Goal: Information Seeking & Learning: Learn about a topic

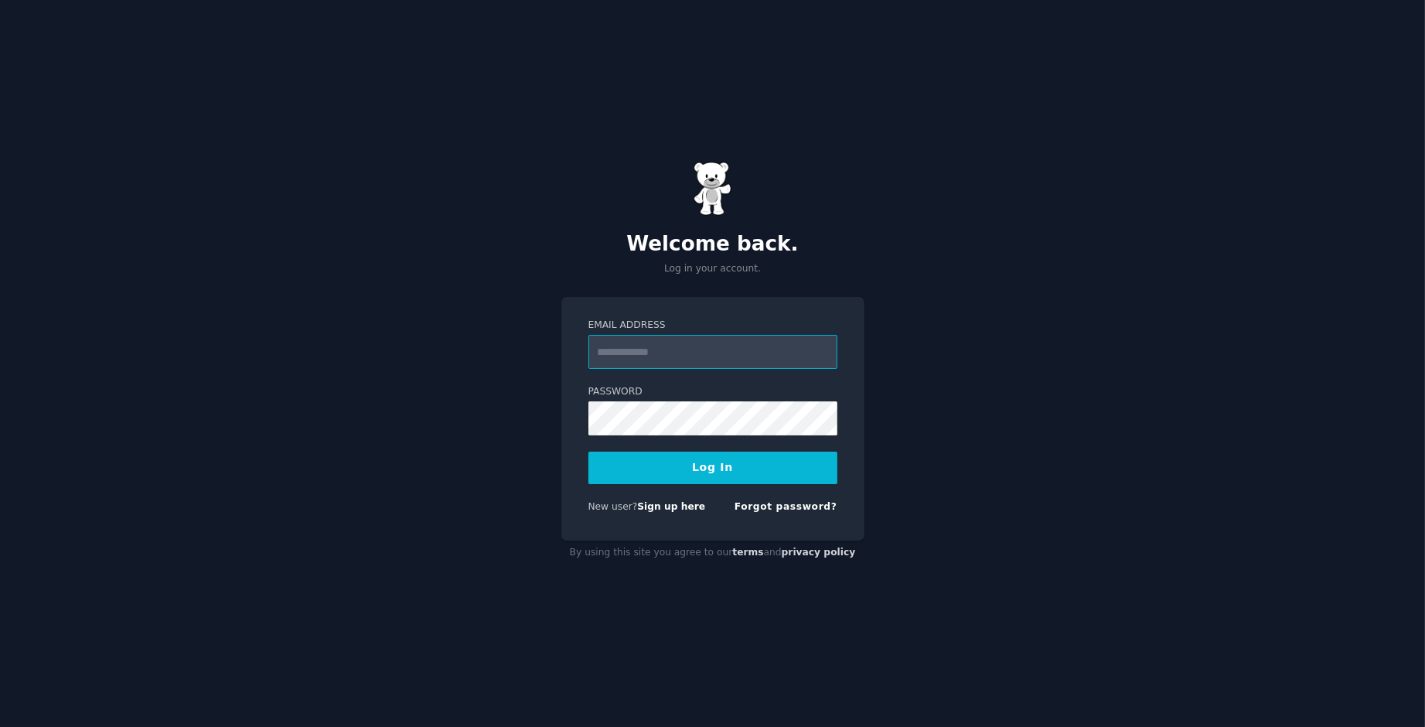
type input "**********"
click at [604, 458] on button "Log In" at bounding box center [712, 467] width 249 height 32
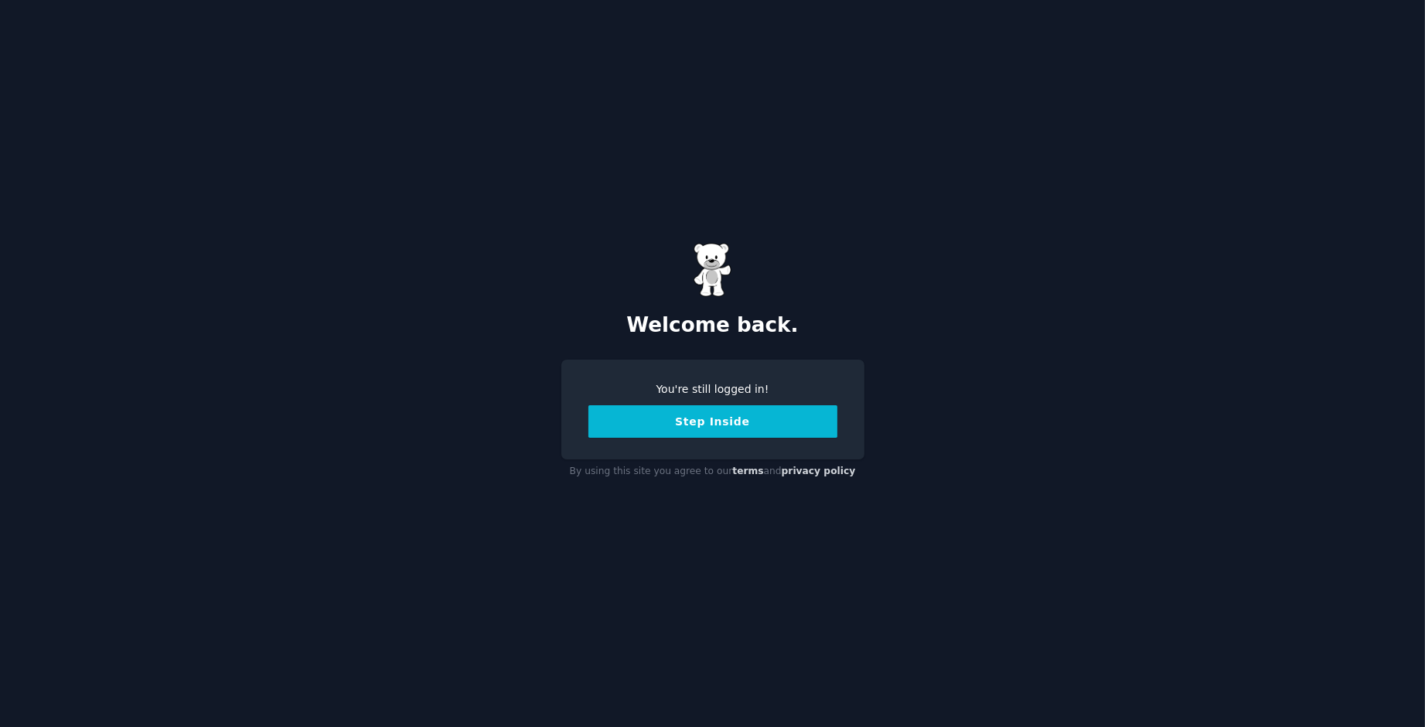
click at [653, 424] on button "Step Inside" at bounding box center [712, 421] width 249 height 32
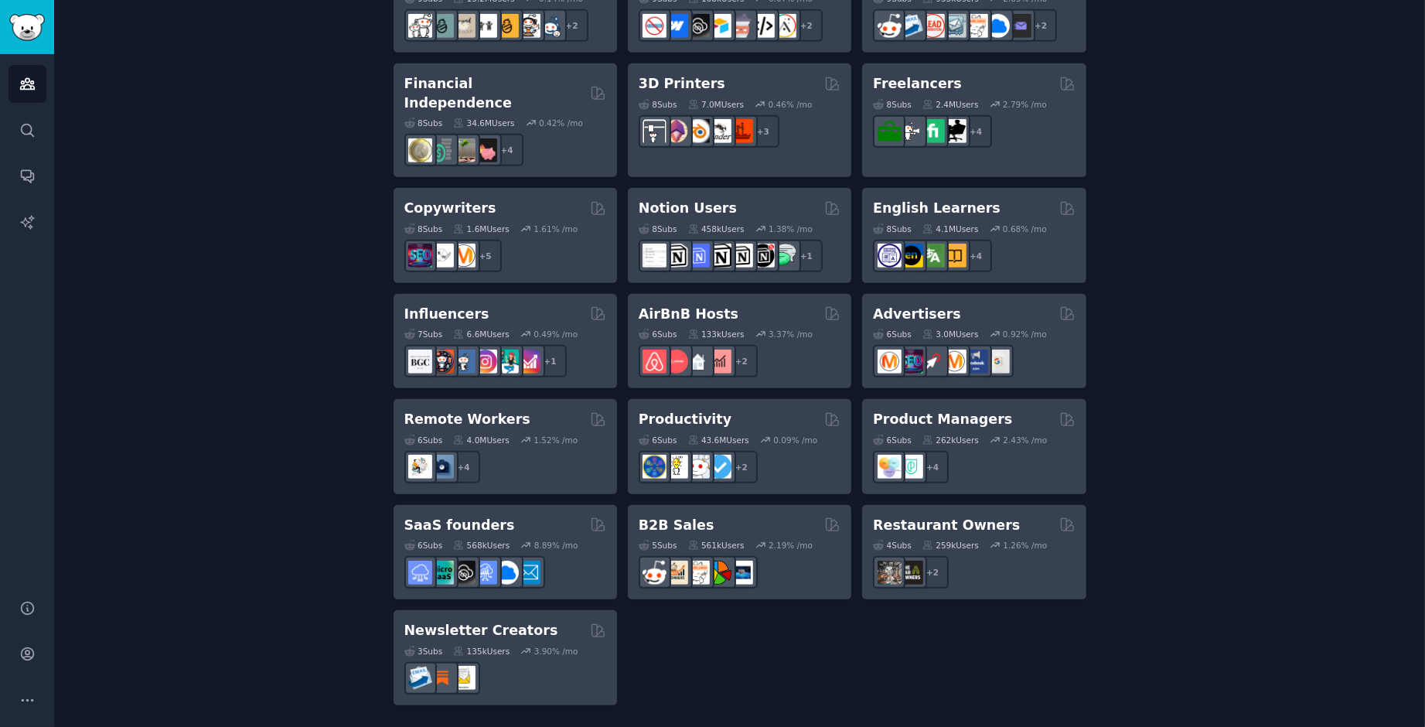
scroll to position [1213, 0]
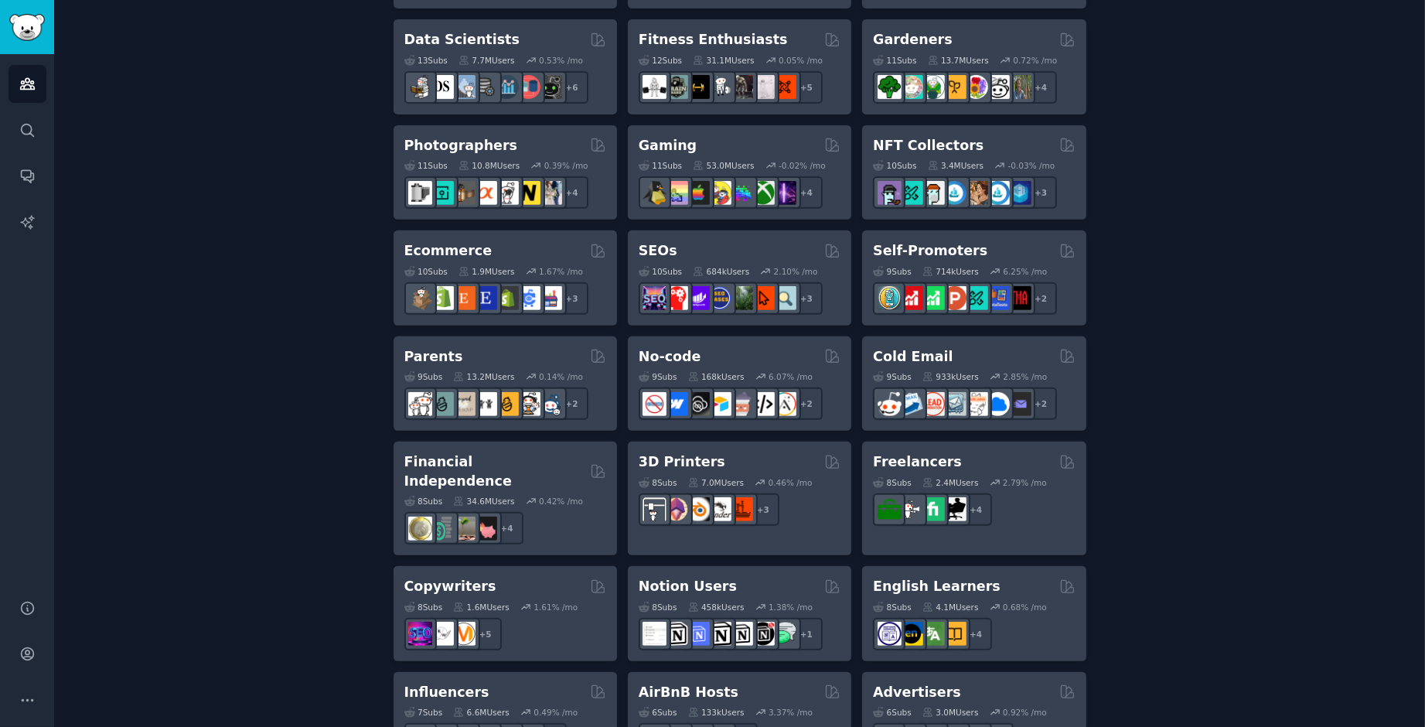
scroll to position [0, 0]
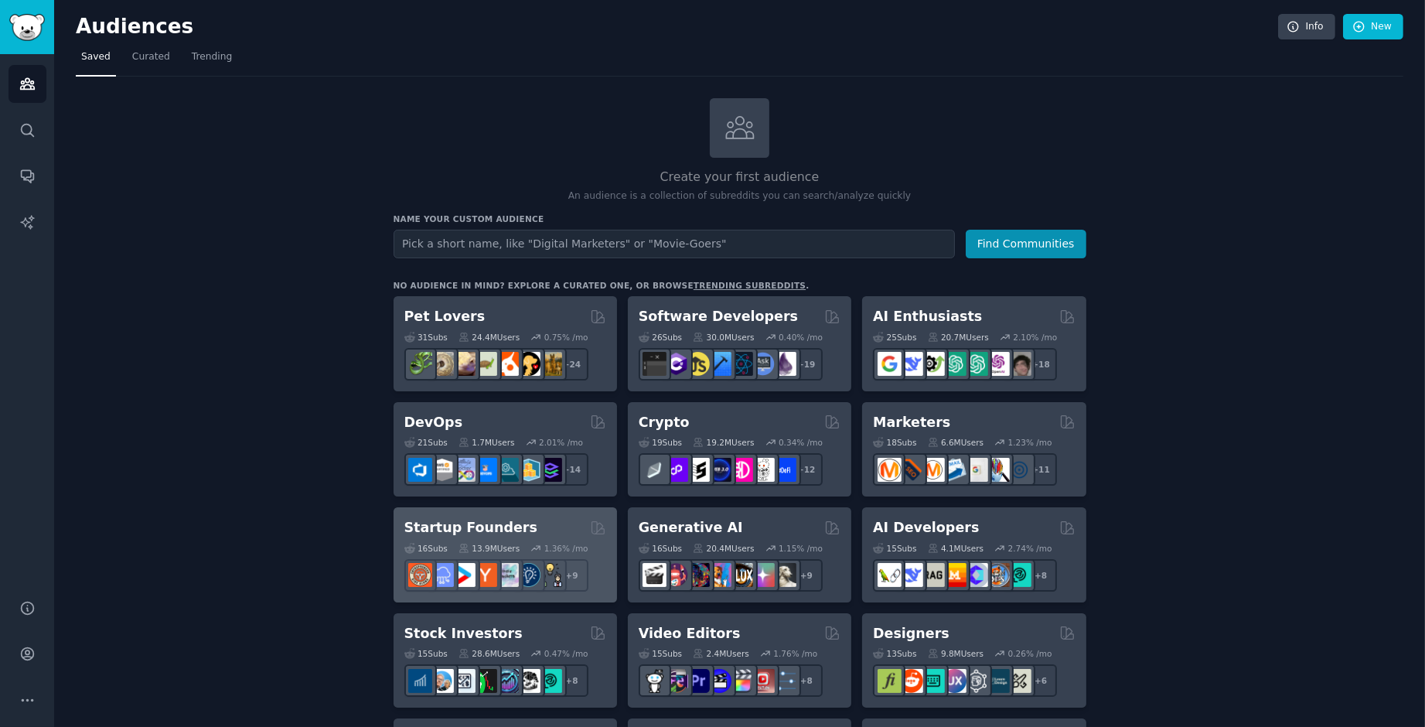
click at [466, 537] on h2 "Startup Founders" at bounding box center [470, 527] width 133 height 19
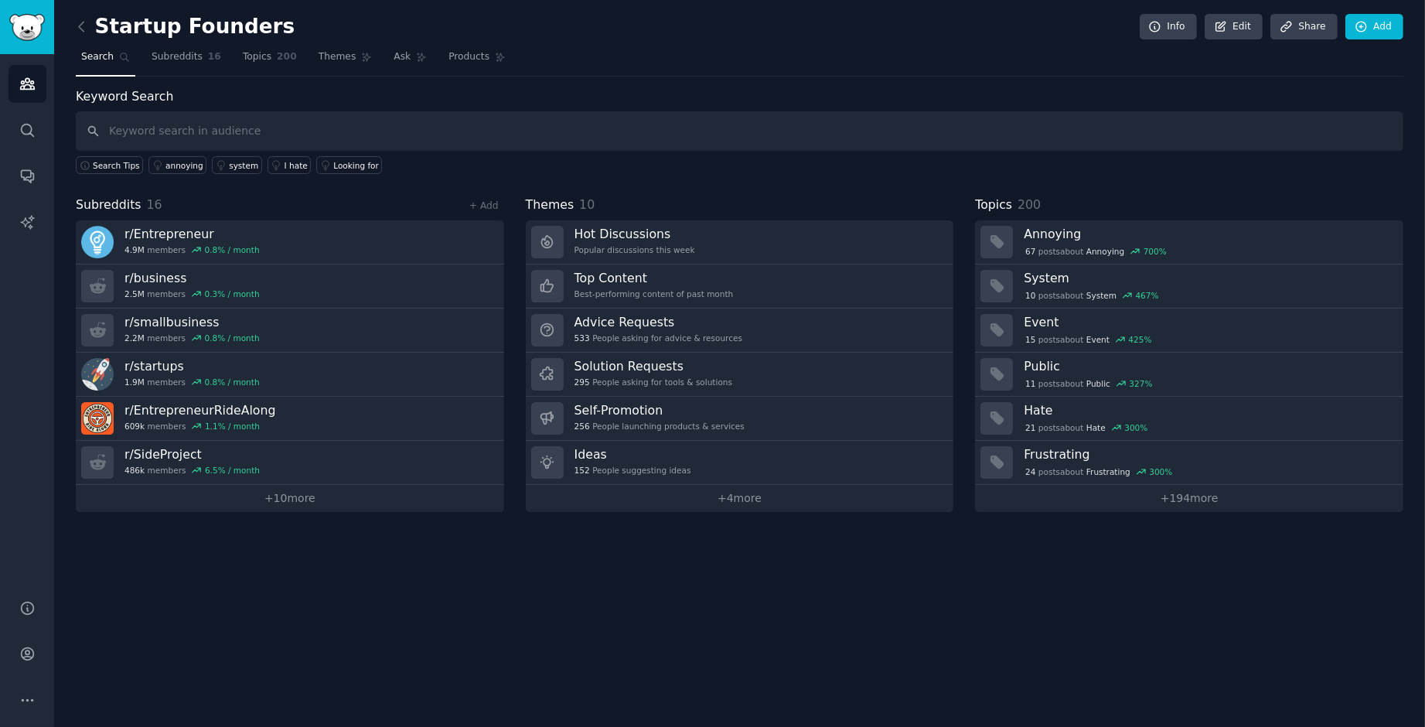
click at [550, 592] on div "Startup Founders Info Edit Share Add Search Subreddits 16 Topics 200 Themes Ask…" at bounding box center [739, 363] width 1370 height 727
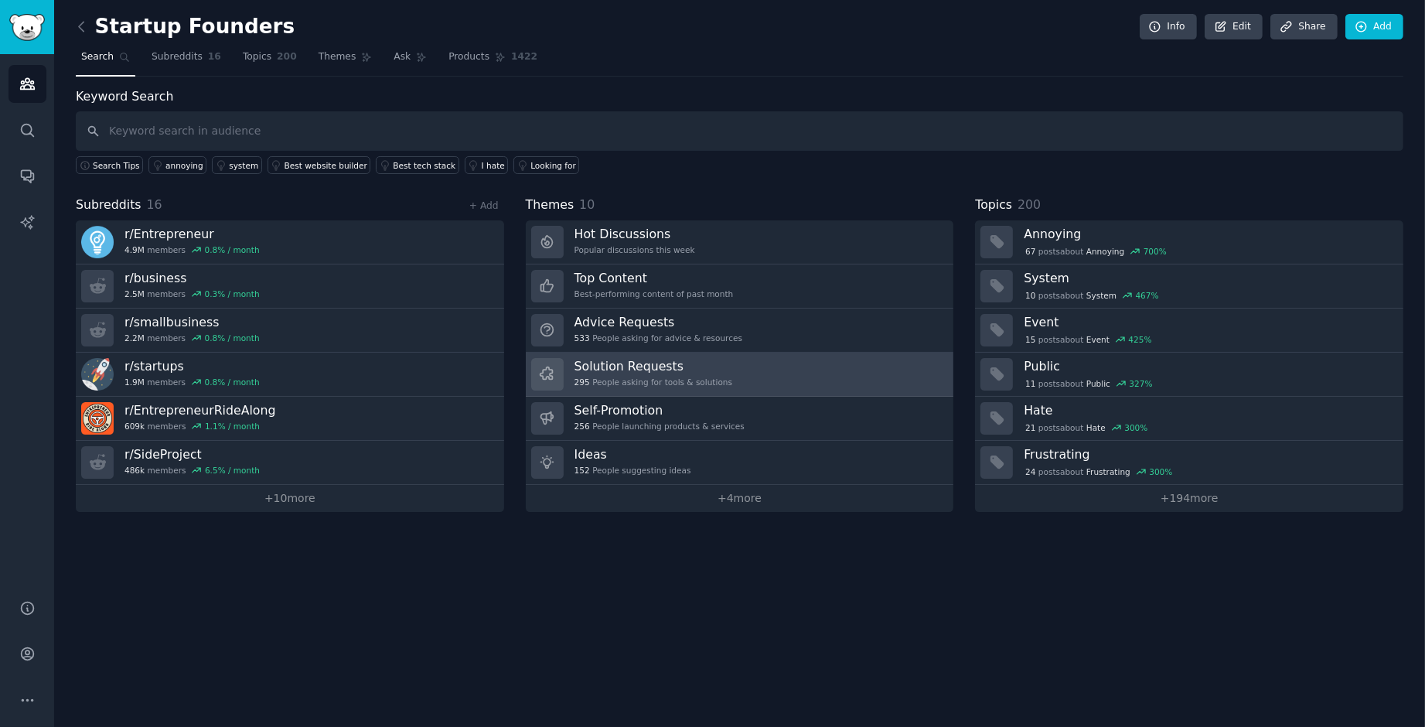
click at [624, 363] on h3 "Solution Requests" at bounding box center [653, 366] width 158 height 16
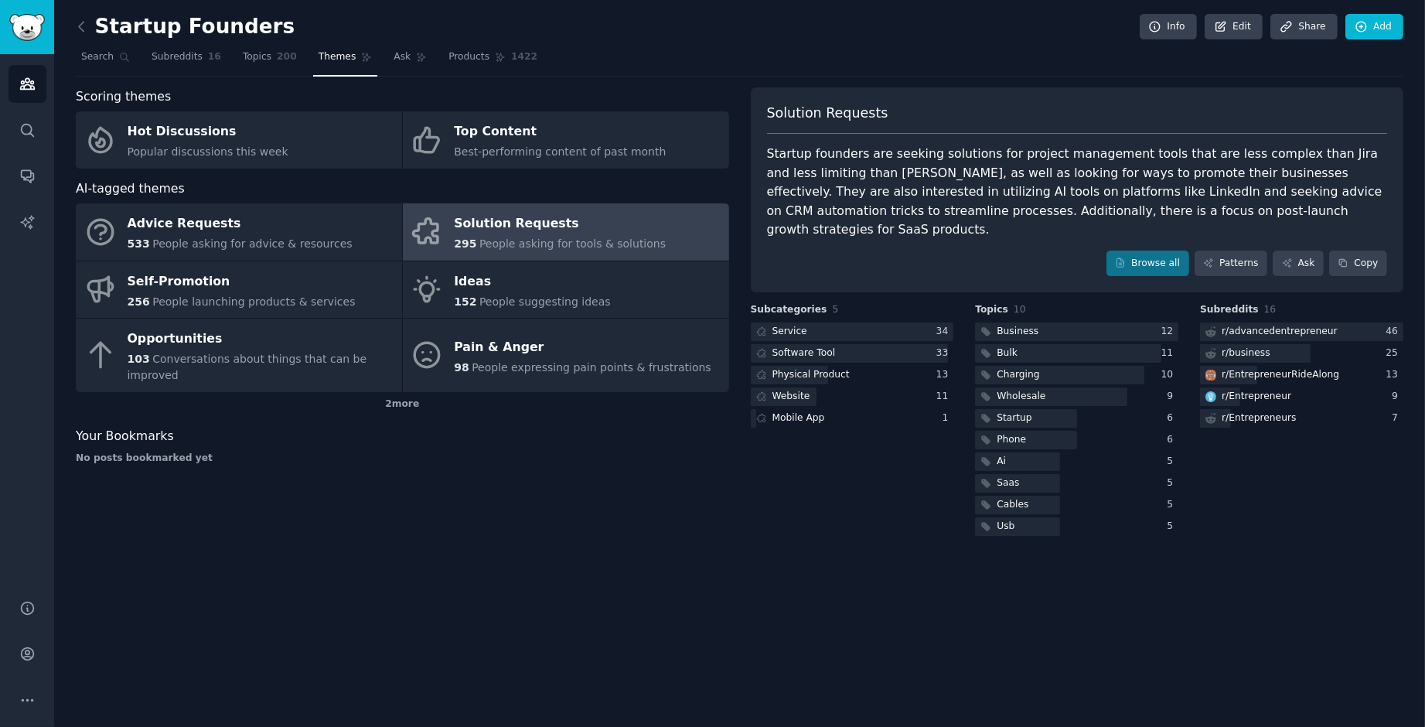
click at [514, 237] on div "Solution Requests" at bounding box center [560, 224] width 212 height 25
click at [1106, 261] on link "Browse all" at bounding box center [1147, 263] width 83 height 26
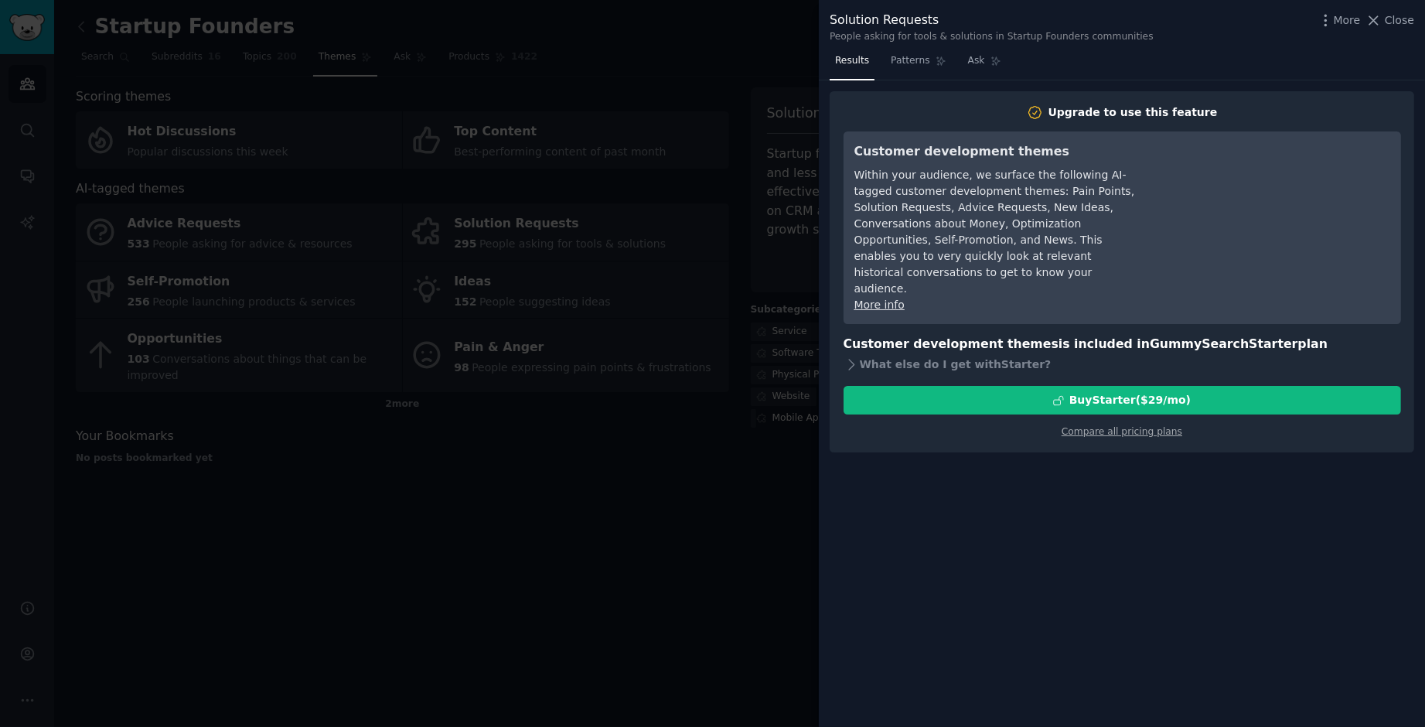
drag, startPoint x: 1382, startPoint y: 20, endPoint x: 1357, endPoint y: 35, distance: 28.8
click at [1384, 20] on span "Close" at bounding box center [1398, 20] width 29 height 16
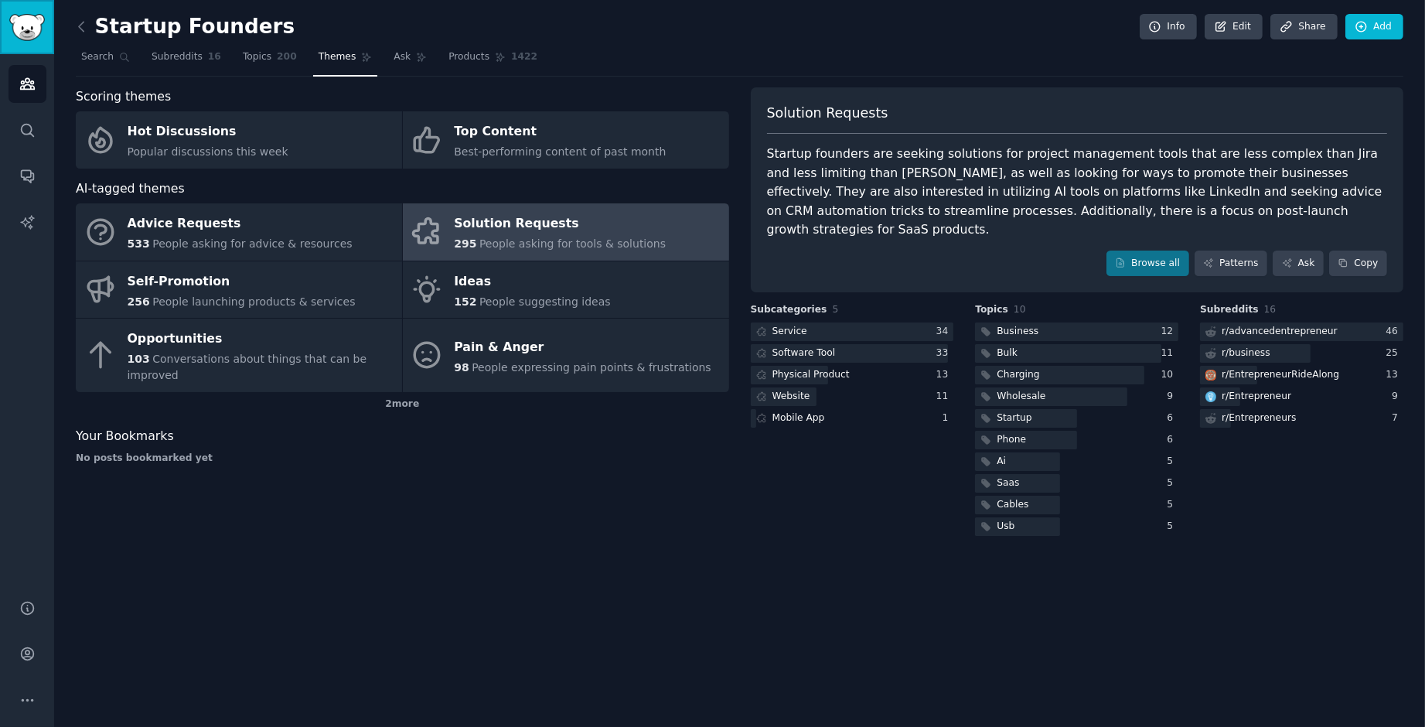
click at [19, 21] on img "Sidebar" at bounding box center [27, 27] width 36 height 27
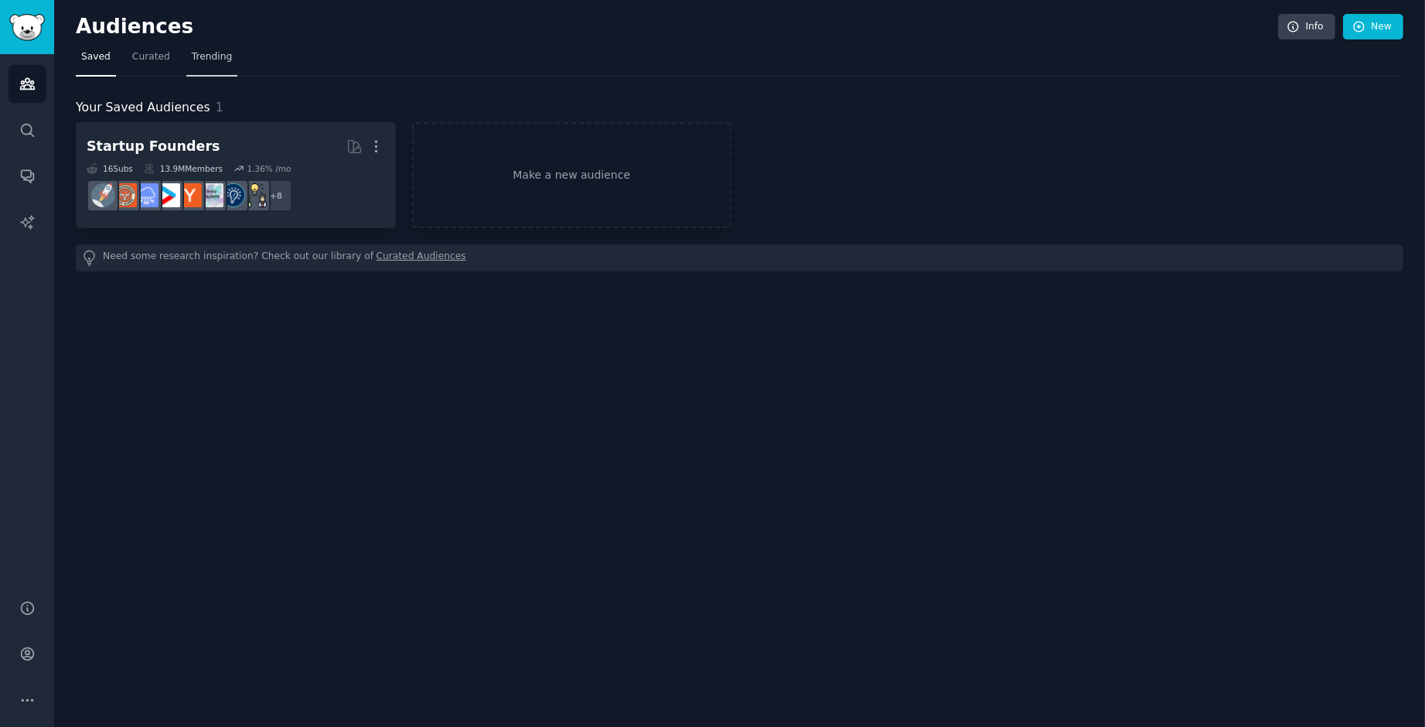
click at [232, 50] on span "Trending" at bounding box center [212, 57] width 40 height 14
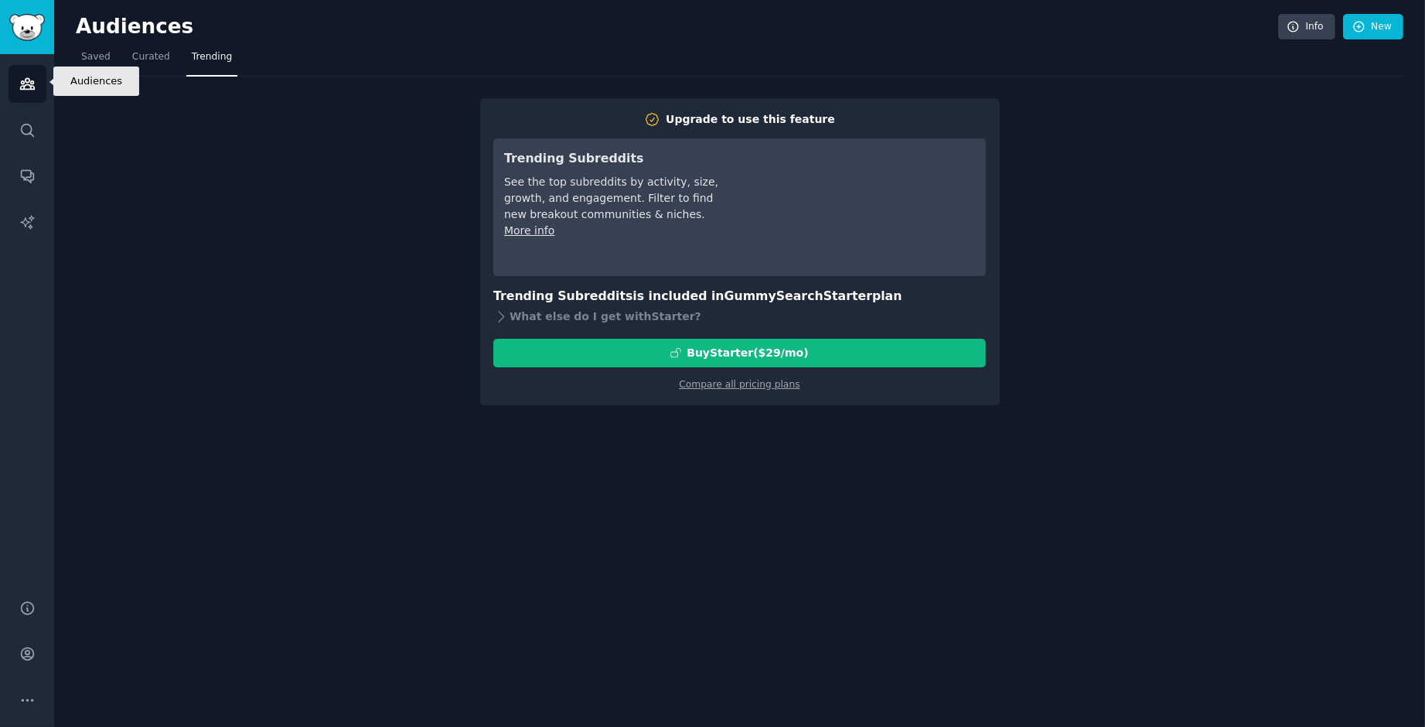
click at [26, 89] on icon "Sidebar" at bounding box center [27, 84] width 14 height 11
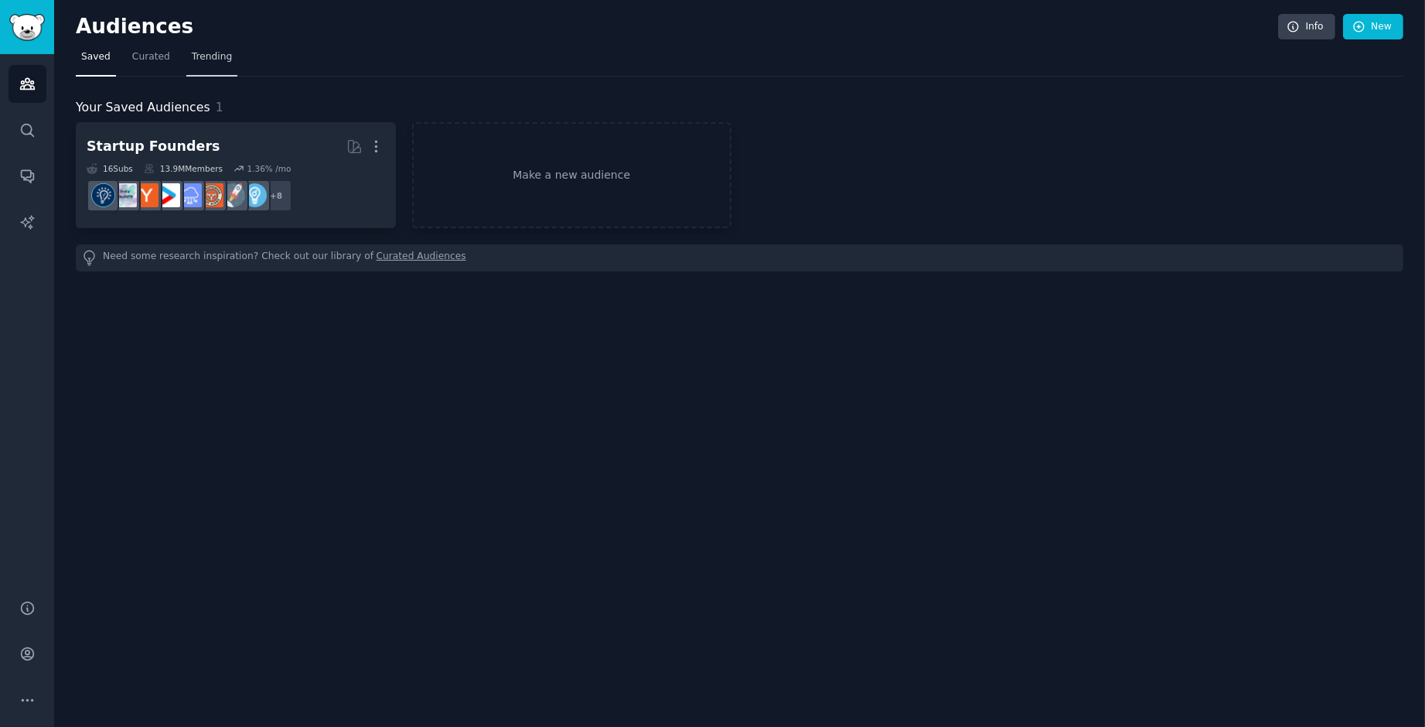
click at [232, 56] on span "Trending" at bounding box center [212, 57] width 40 height 14
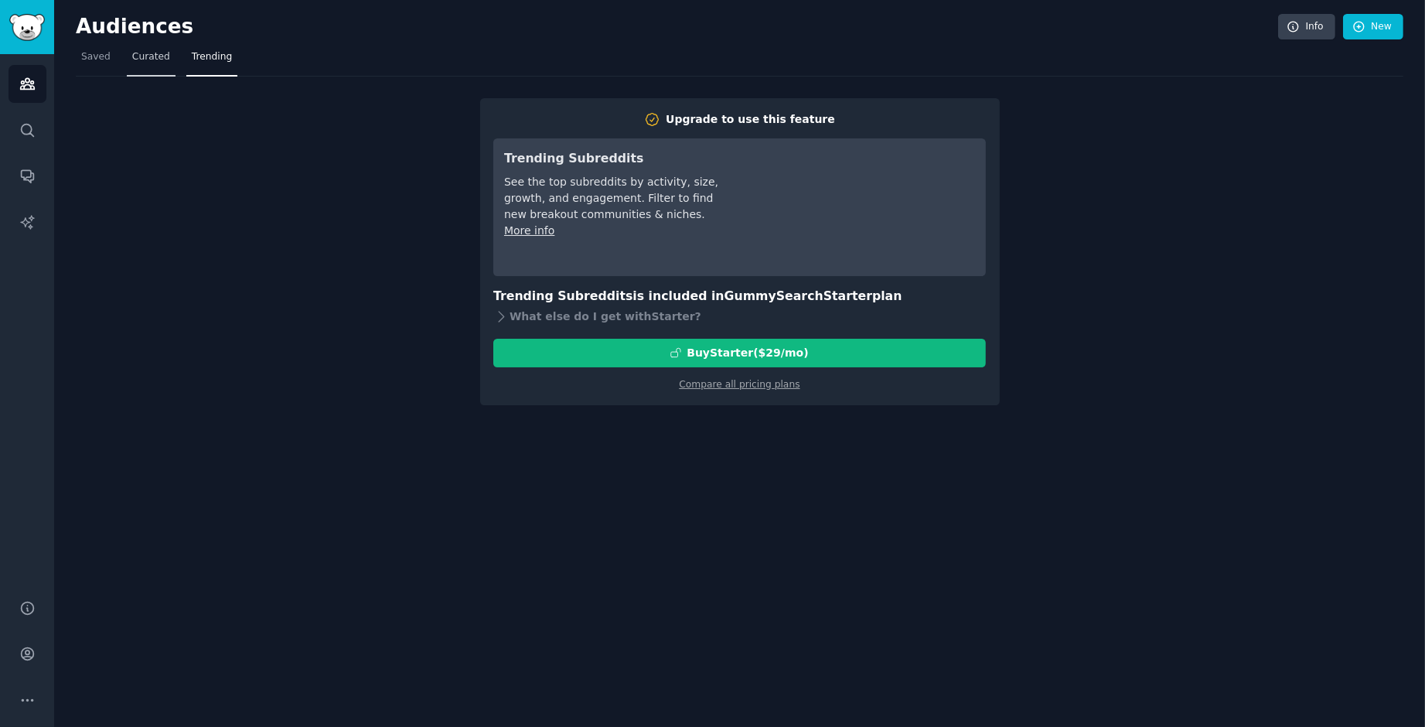
click at [170, 50] on span "Curated" at bounding box center [151, 57] width 38 height 14
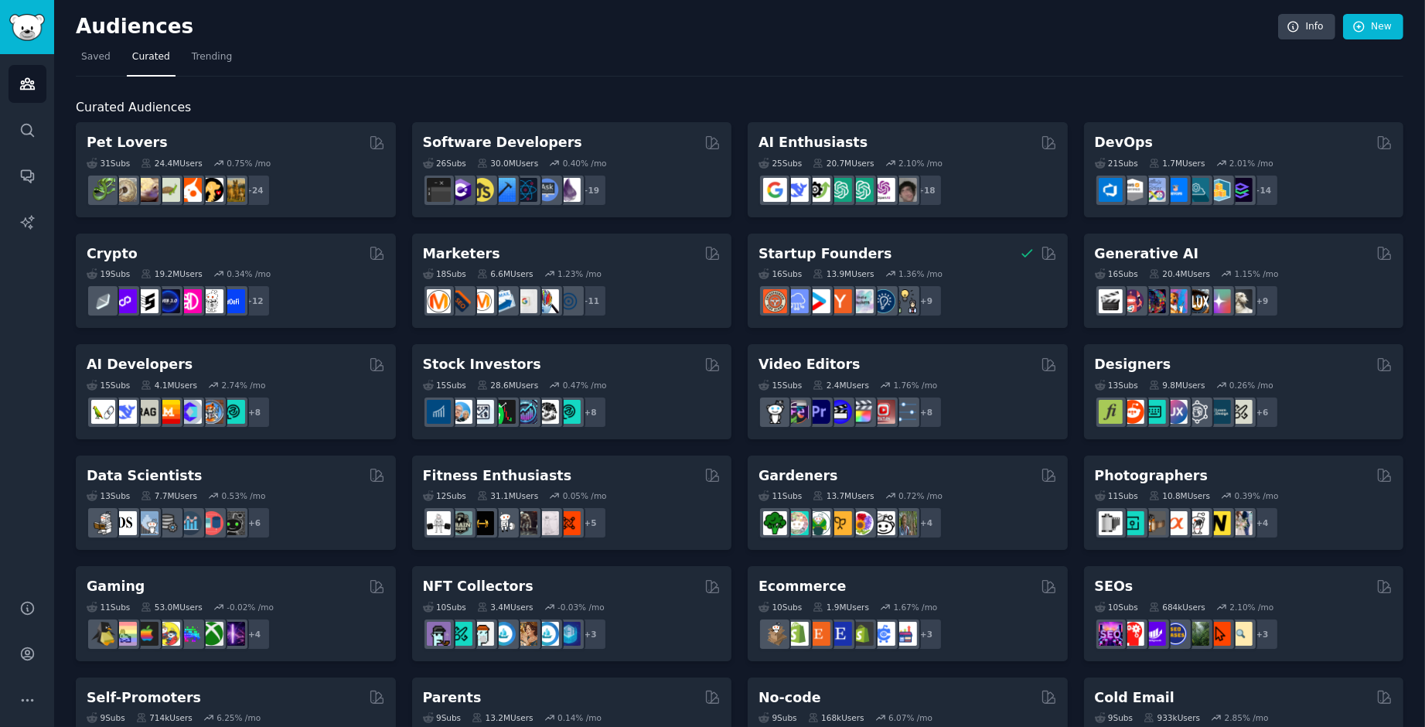
click at [539, 83] on div "Curated Audiences Pet Lovers 31 Sub s 24.4M Users 0.75 % /mo + 24 Software Deve…" at bounding box center [739, 646] width 1327 height 1139
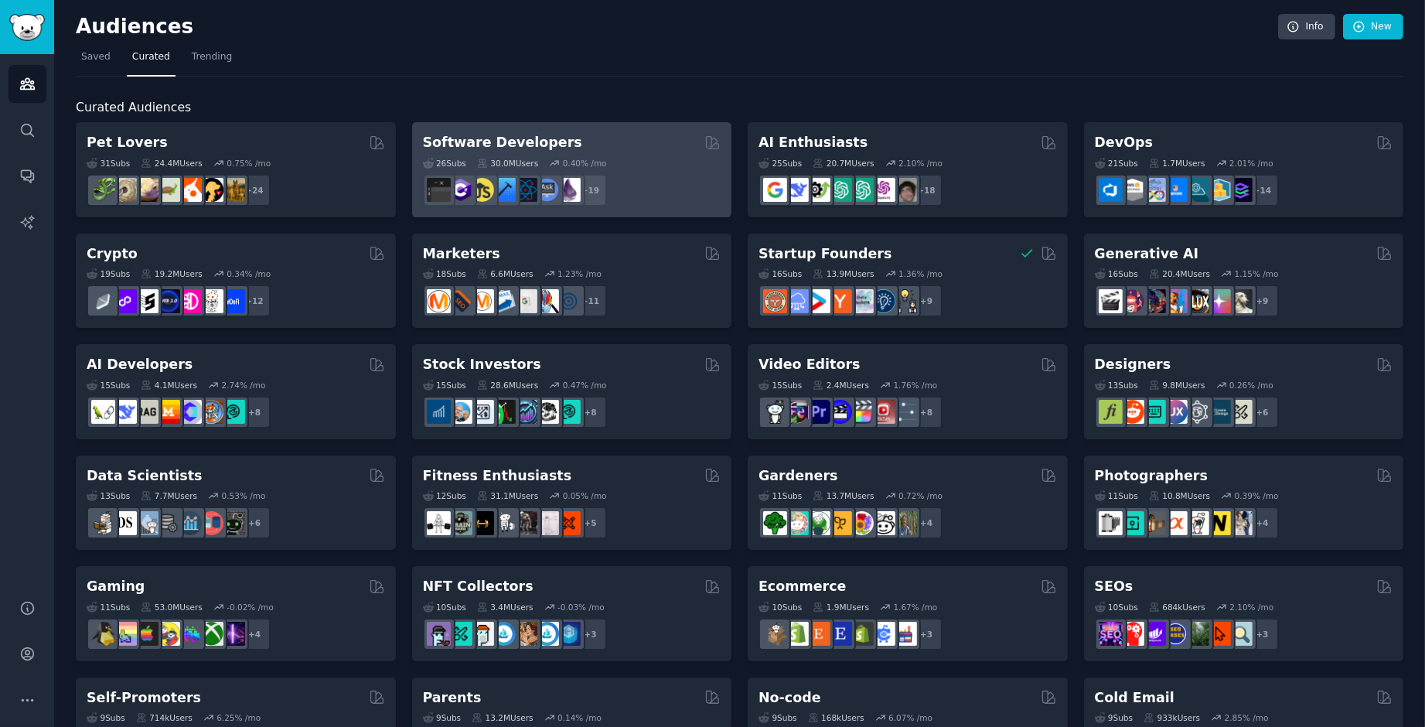
click at [526, 145] on h2 "Software Developers" at bounding box center [502, 142] width 159 height 19
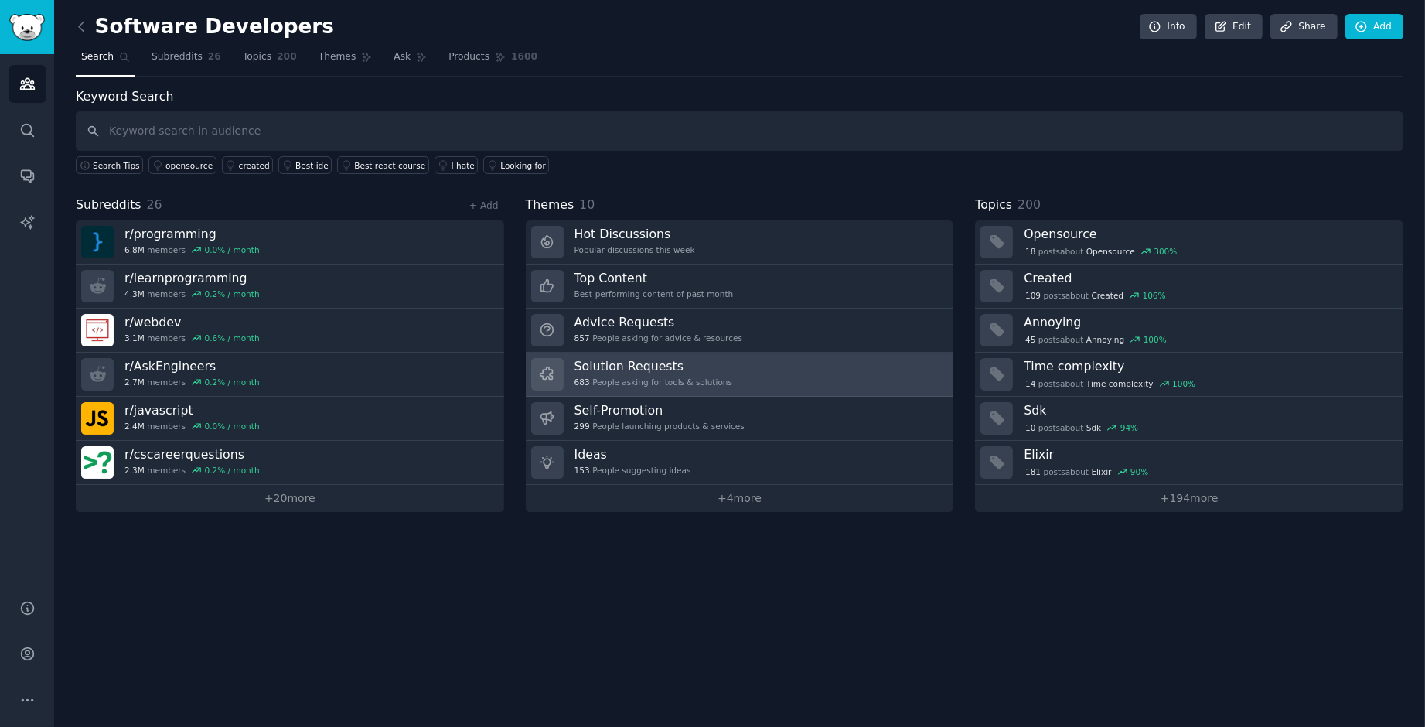
click at [608, 361] on h3 "Solution Requests" at bounding box center [653, 366] width 158 height 16
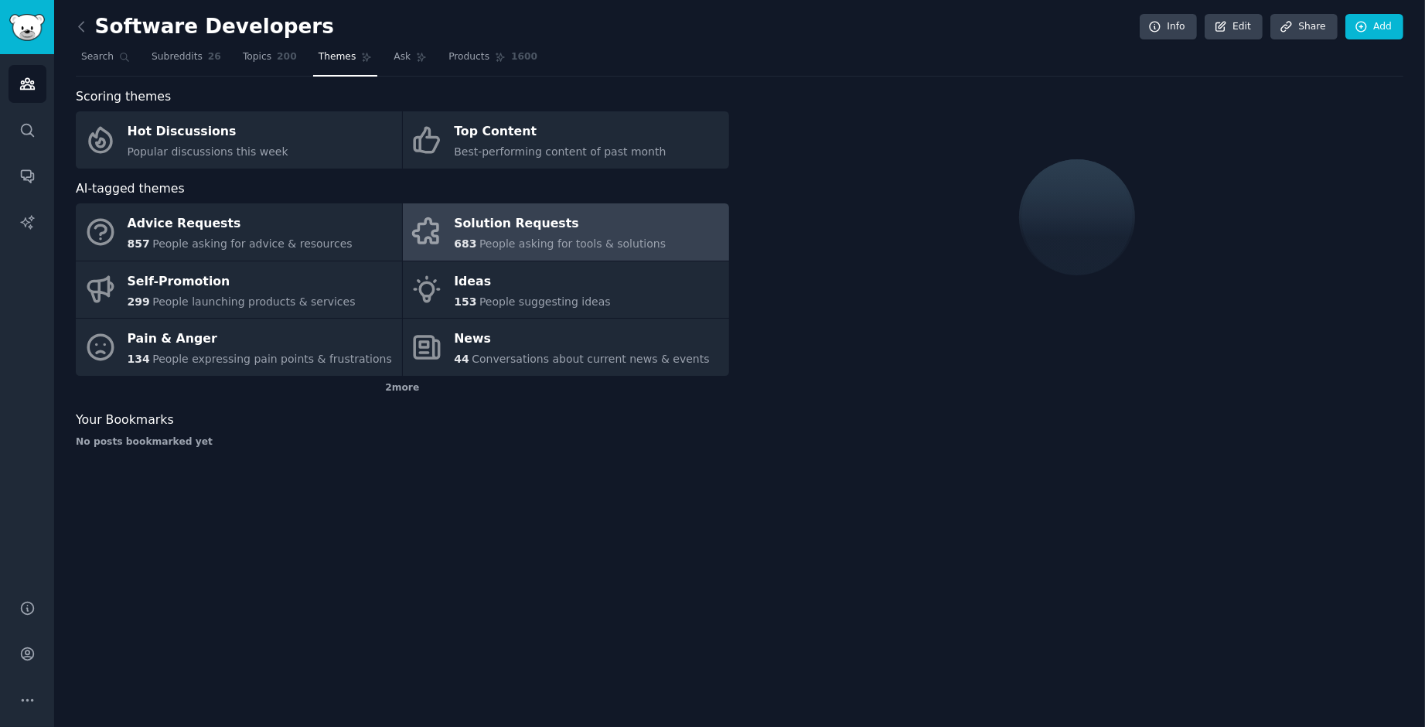
click at [502, 216] on div "Solution Requests" at bounding box center [560, 224] width 212 height 25
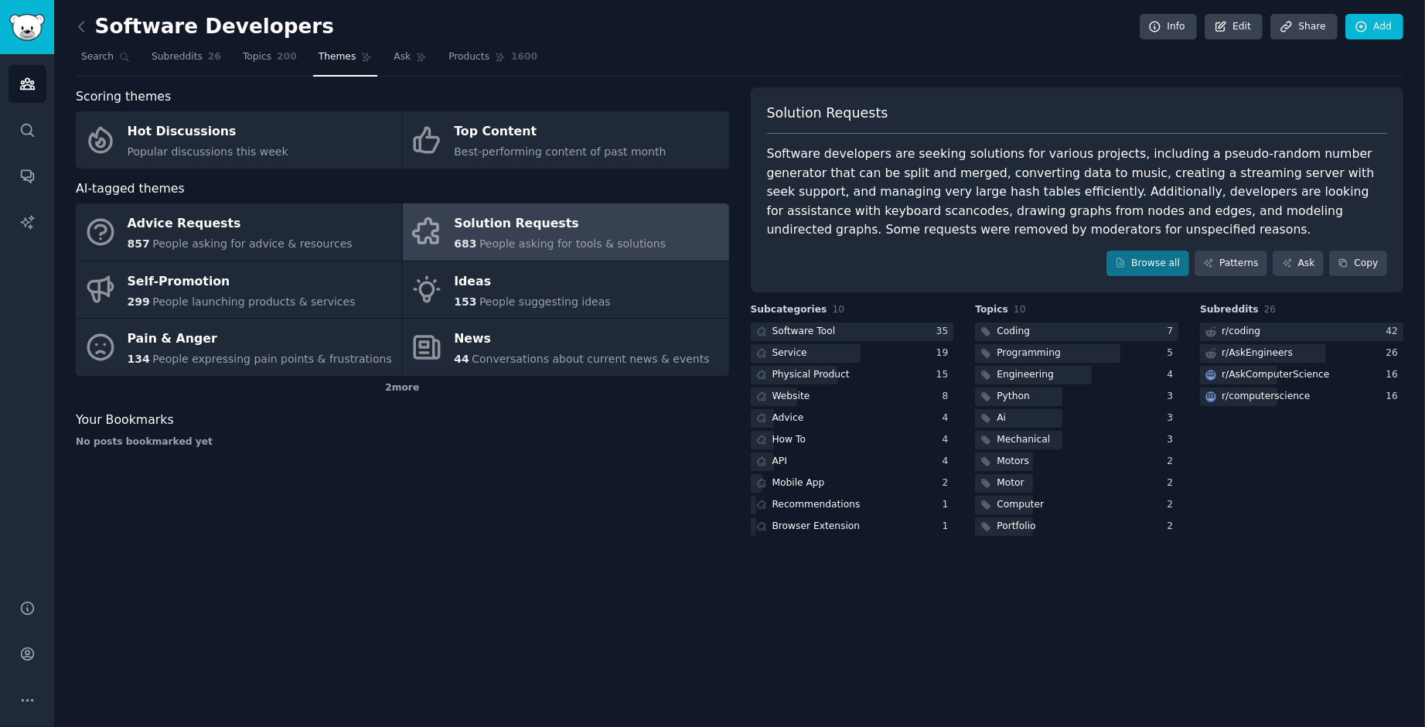
click at [560, 223] on div "Solution Requests" at bounding box center [560, 224] width 212 height 25
click at [1106, 276] on link "Browse all" at bounding box center [1147, 263] width 83 height 26
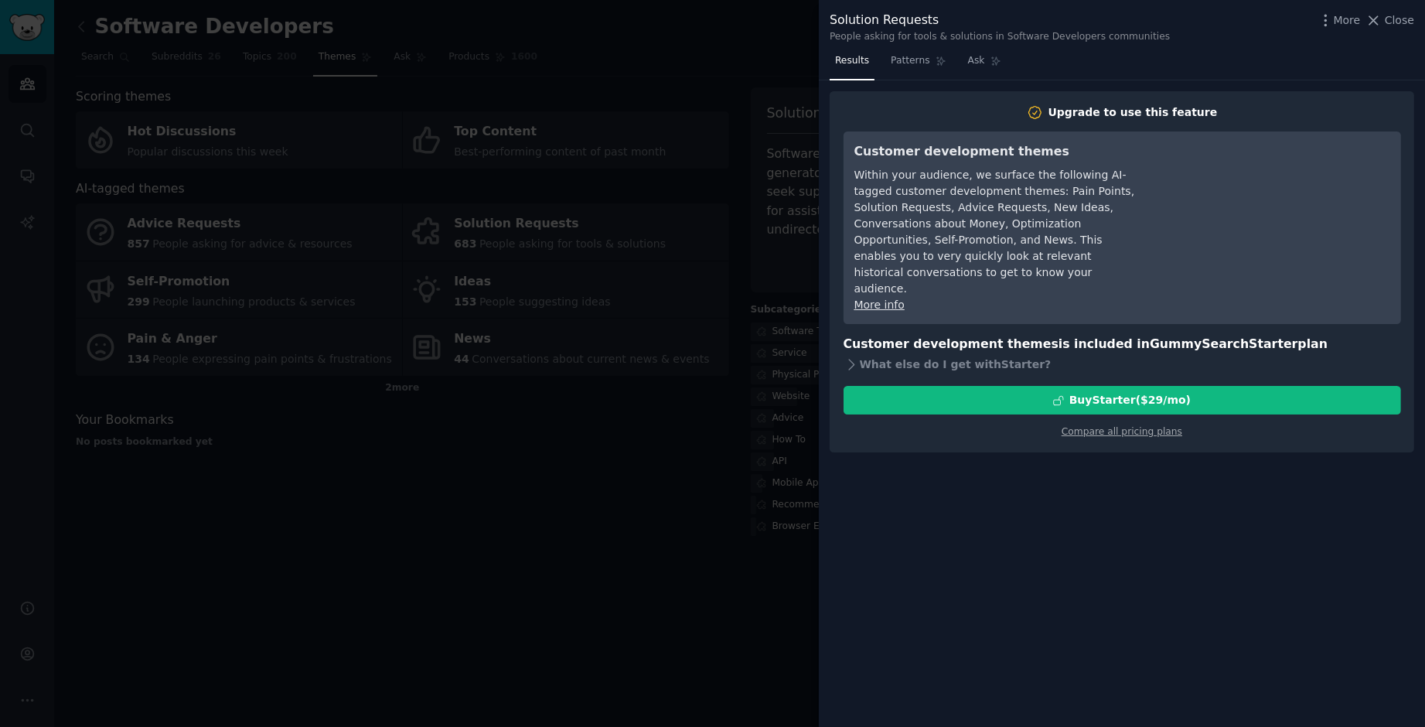
click at [638, 631] on div at bounding box center [712, 363] width 1425 height 727
